Goal: Transaction & Acquisition: Purchase product/service

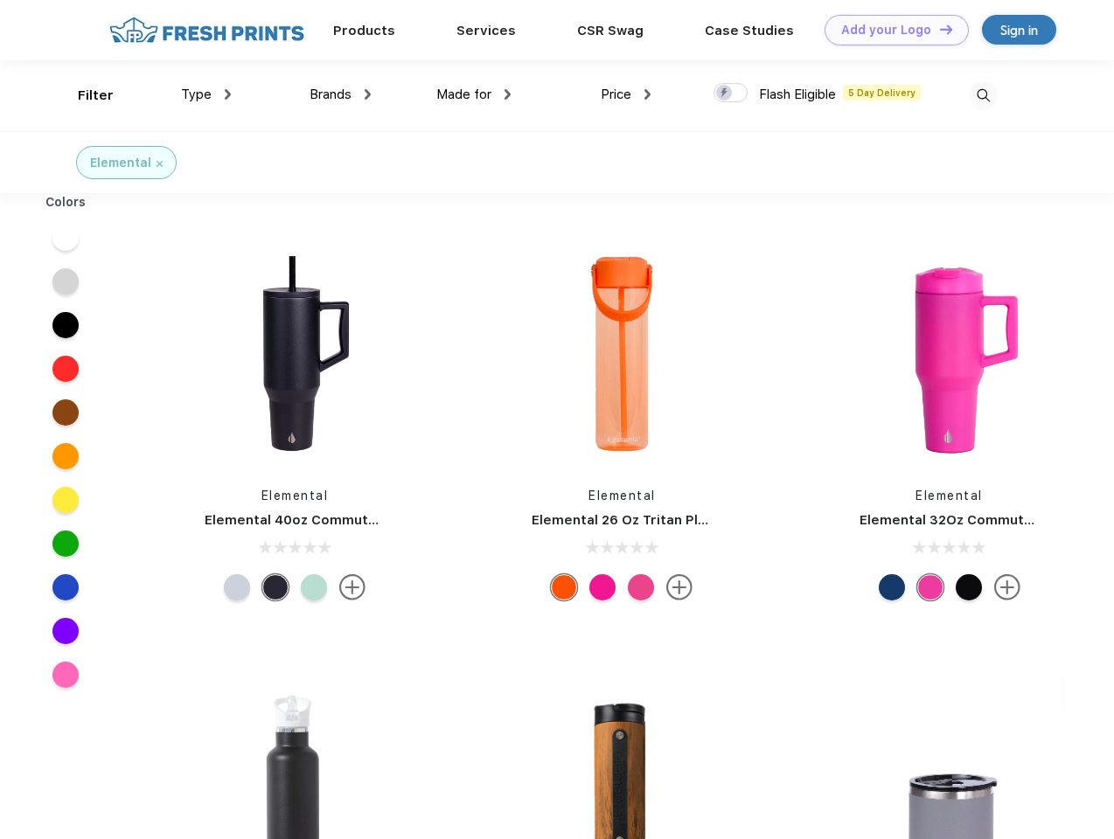
click at [890, 30] on link "Add your Logo Design Tool" at bounding box center [897, 30] width 144 height 31
click at [0, 0] on div "Design Tool" at bounding box center [0, 0] width 0 height 0
click at [938, 29] on link "Add your Logo Design Tool" at bounding box center [897, 30] width 144 height 31
click at [84, 95] on div "Filter" at bounding box center [96, 96] width 36 height 20
click at [206, 94] on span "Type" at bounding box center [196, 95] width 31 height 16
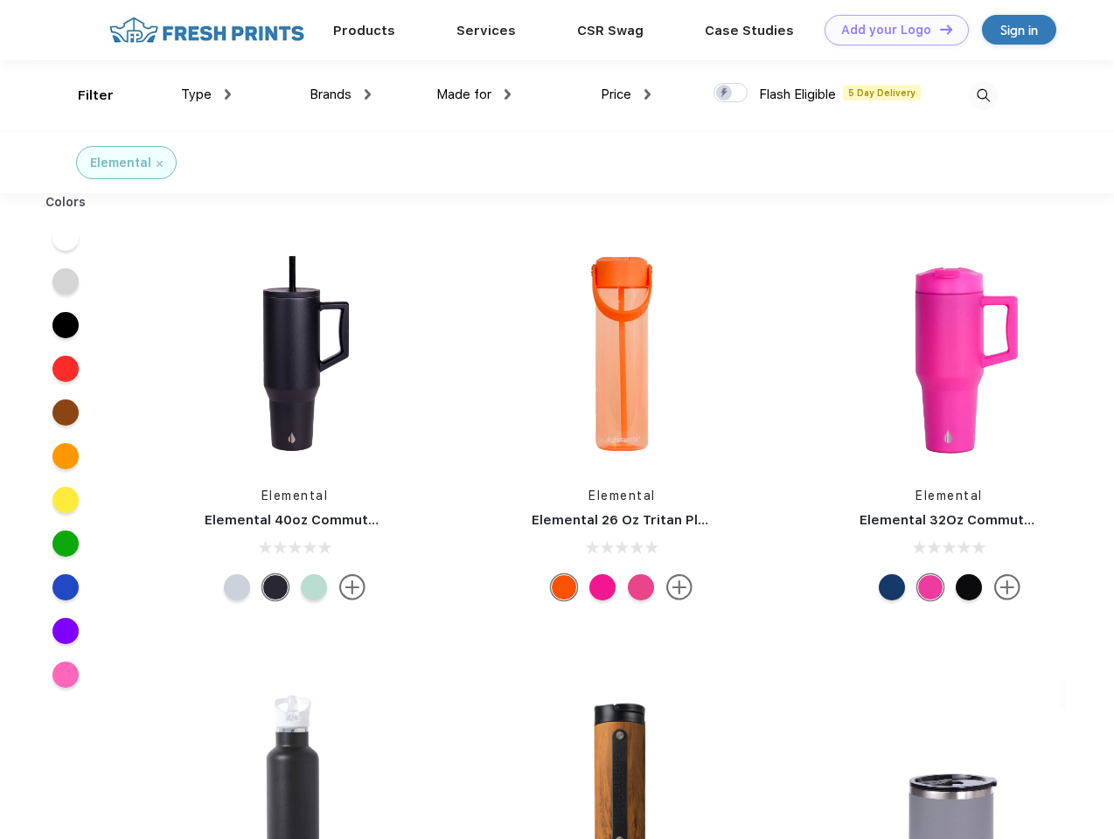
click at [340, 94] on span "Brands" at bounding box center [331, 95] width 42 height 16
click at [474, 94] on span "Made for" at bounding box center [463, 95] width 55 height 16
click at [626, 94] on span "Price" at bounding box center [616, 95] width 31 height 16
click at [731, 94] on div at bounding box center [730, 92] width 34 height 19
click at [725, 94] on input "checkbox" at bounding box center [718, 87] width 11 height 11
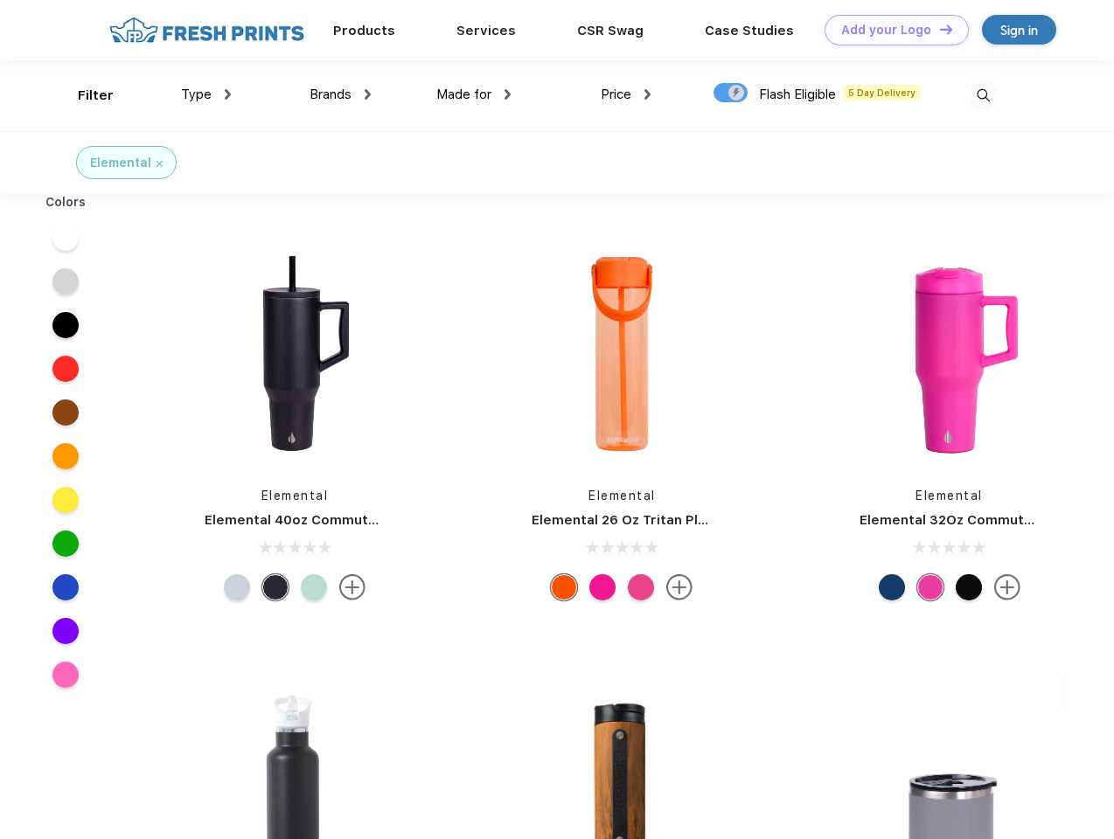
click at [983, 95] on img at bounding box center [983, 95] width 29 height 29
